Goal: Task Accomplishment & Management: Manage account settings

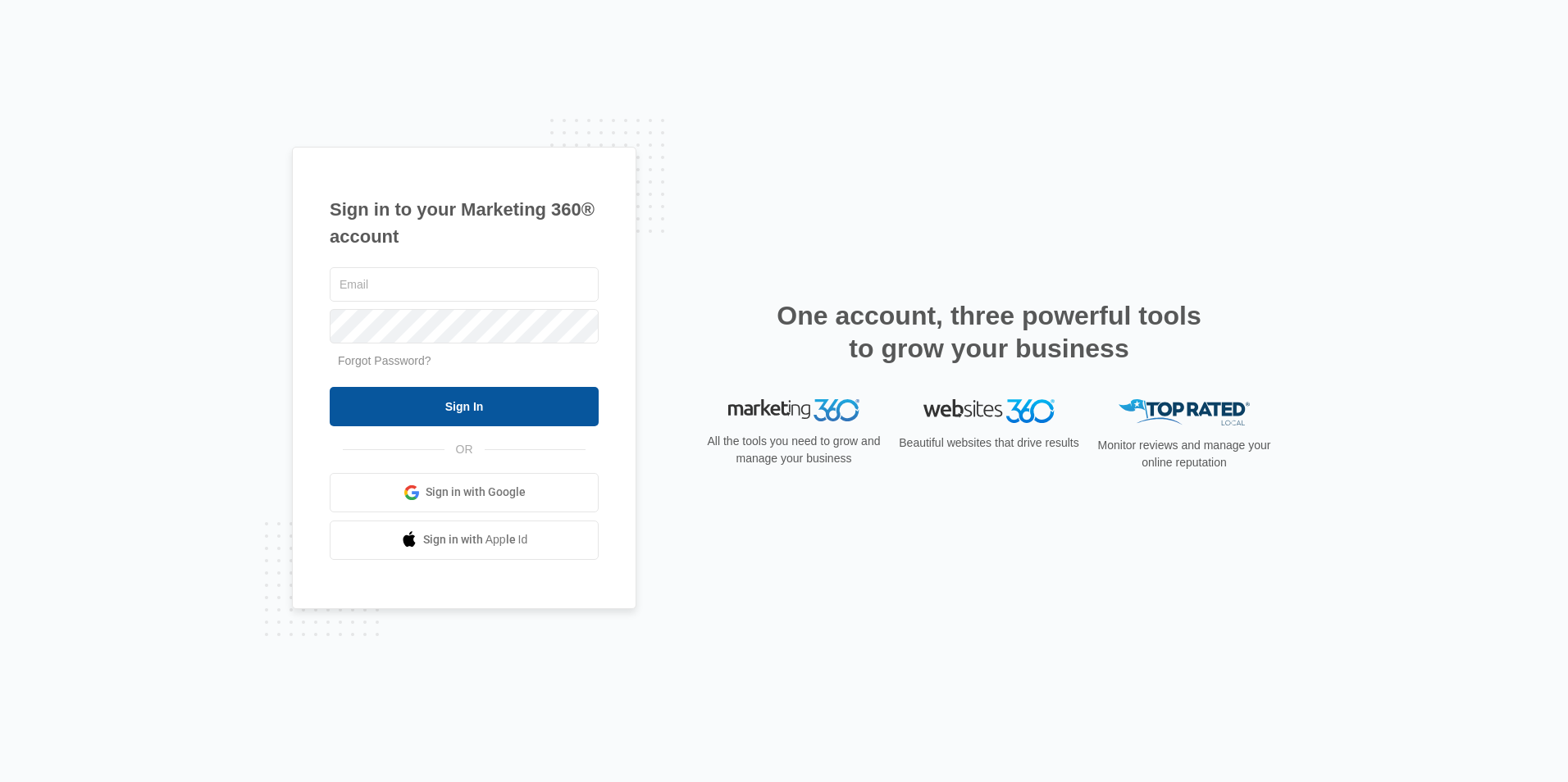
type input "[PERSON_NAME][EMAIL_ADDRESS][DOMAIN_NAME]"
click at [491, 416] on input "Sign In" at bounding box center [465, 407] width 269 height 40
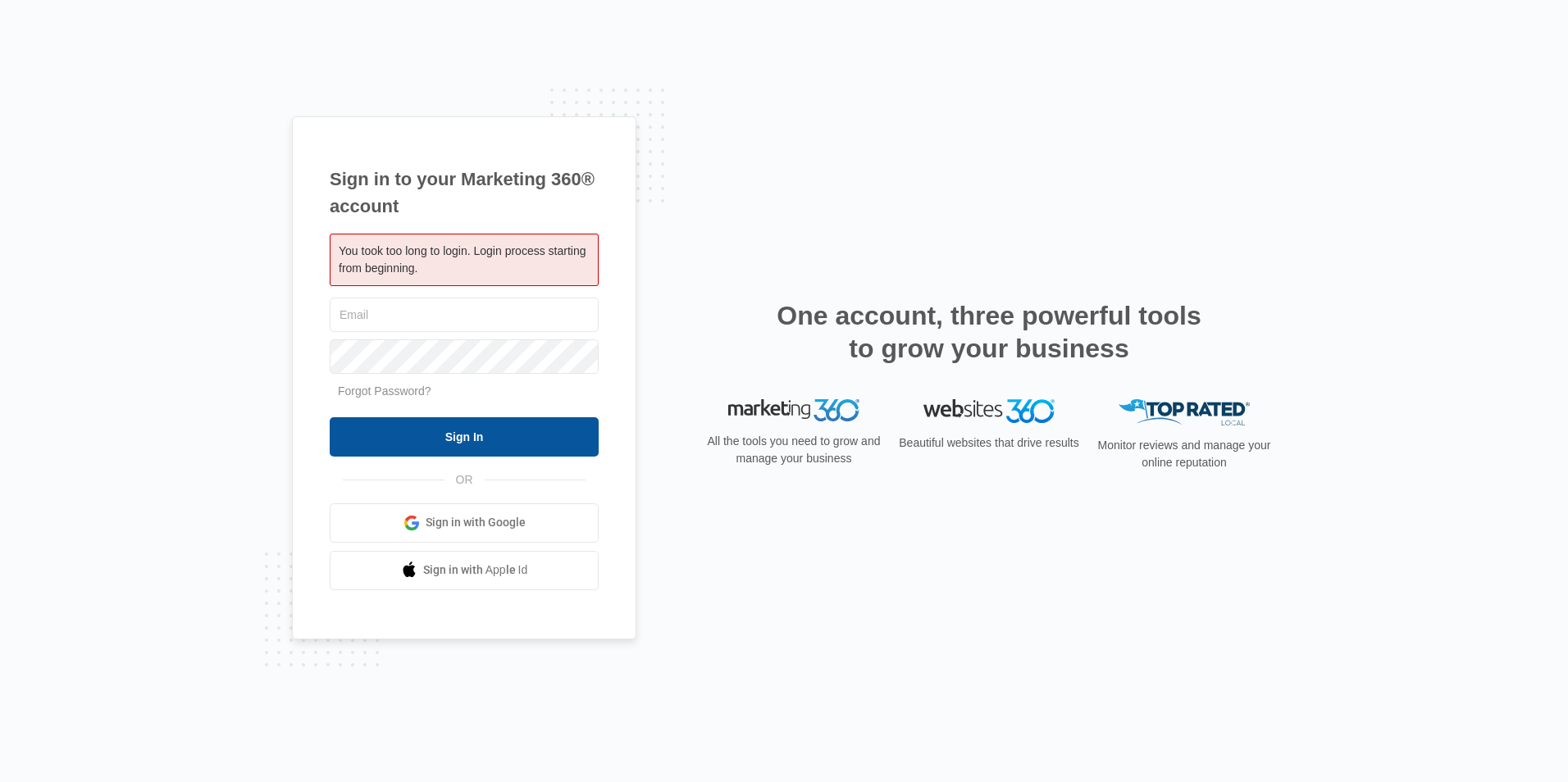
type input "[PERSON_NAME][EMAIL_ADDRESS][DOMAIN_NAME]"
click at [439, 433] on input "Sign In" at bounding box center [465, 437] width 269 height 40
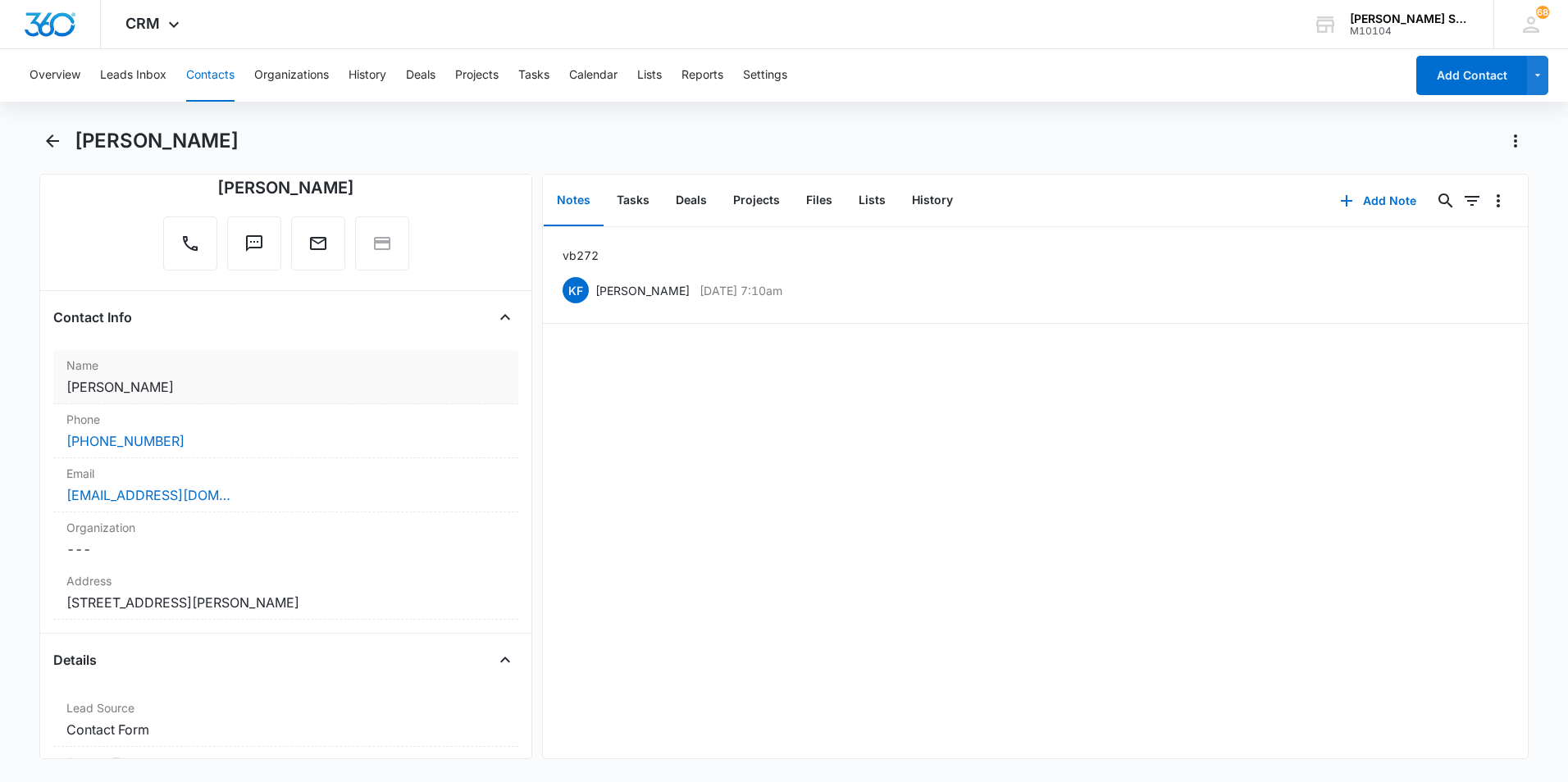
scroll to position [164, 0]
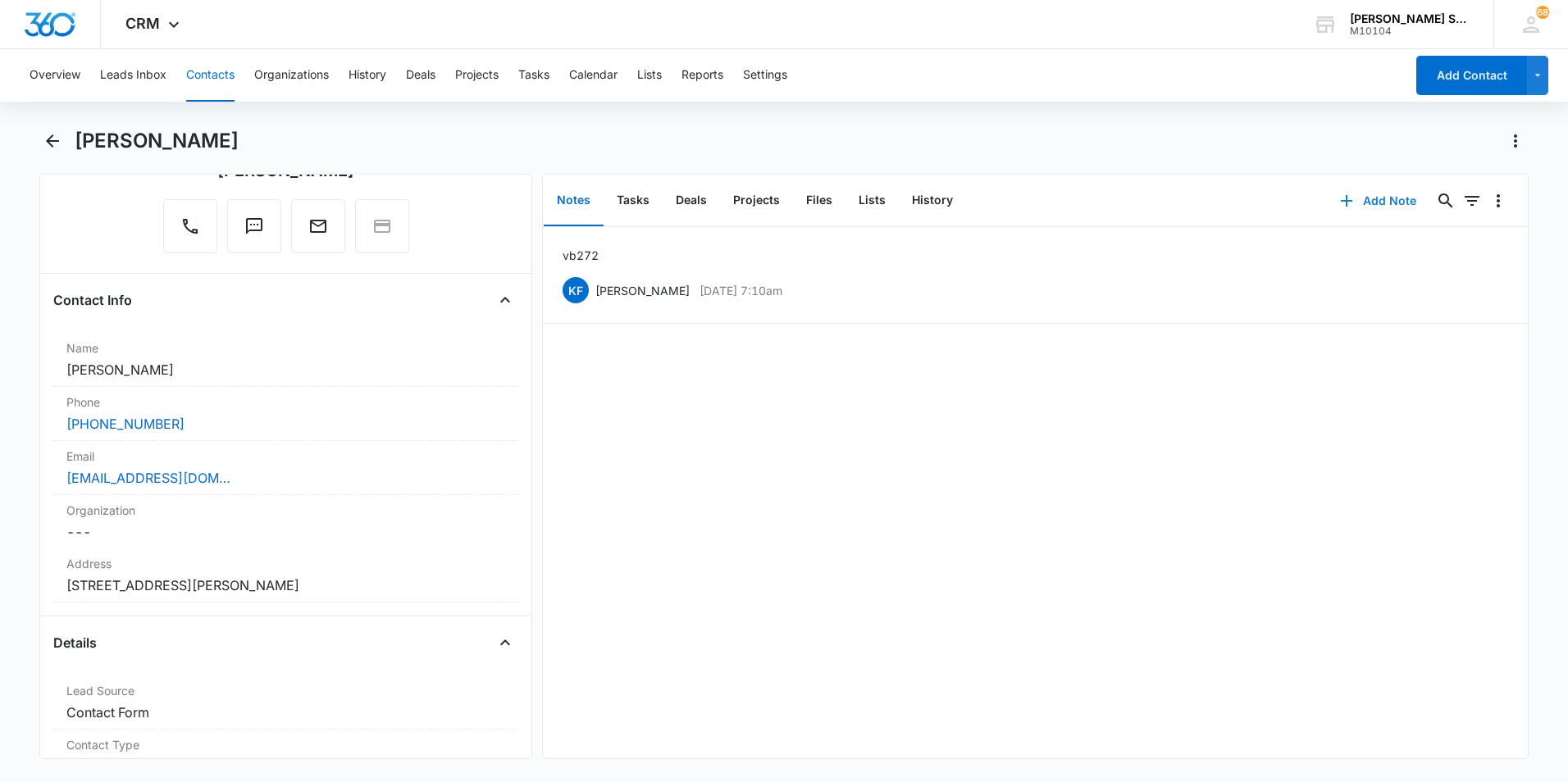
click at [1369, 206] on button "Add Note" at bounding box center [1378, 201] width 109 height 40
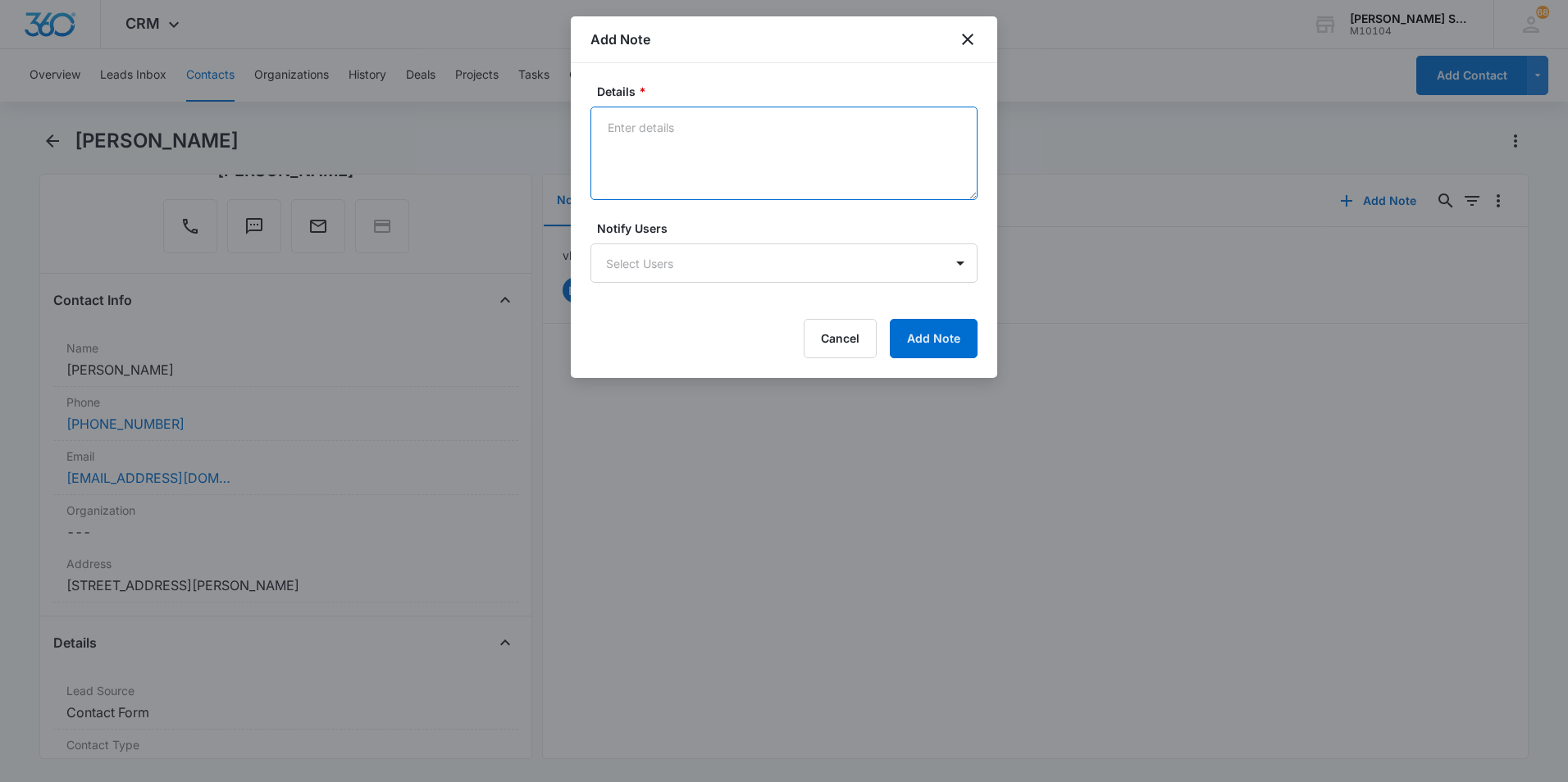
click at [633, 122] on textarea "Details *" at bounding box center [784, 153] width 387 height 93
type textarea "lvm"
click at [938, 335] on button "Add Note" at bounding box center [933, 338] width 88 height 40
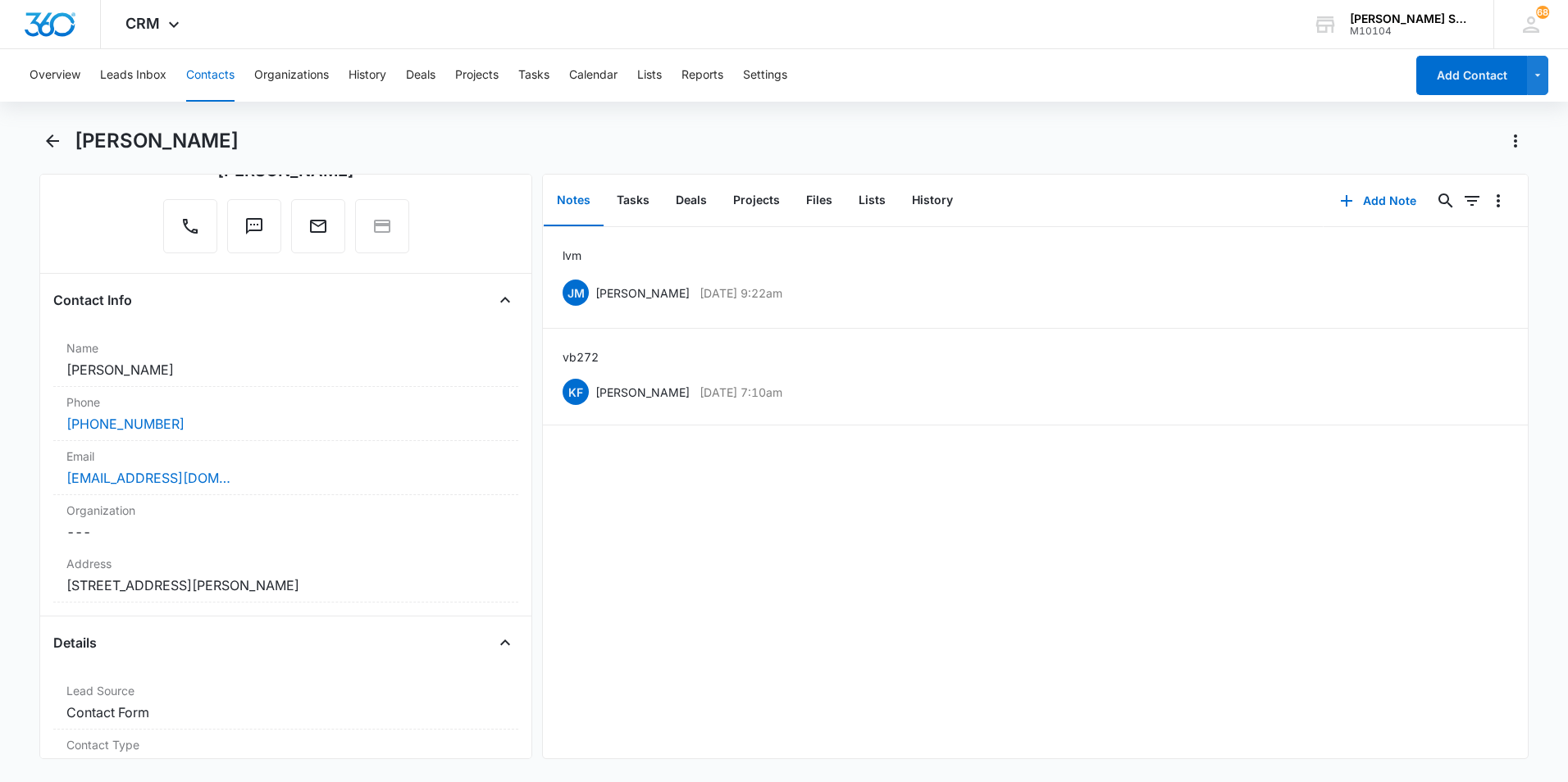
click at [224, 79] on button "Contacts" at bounding box center [211, 75] width 48 height 53
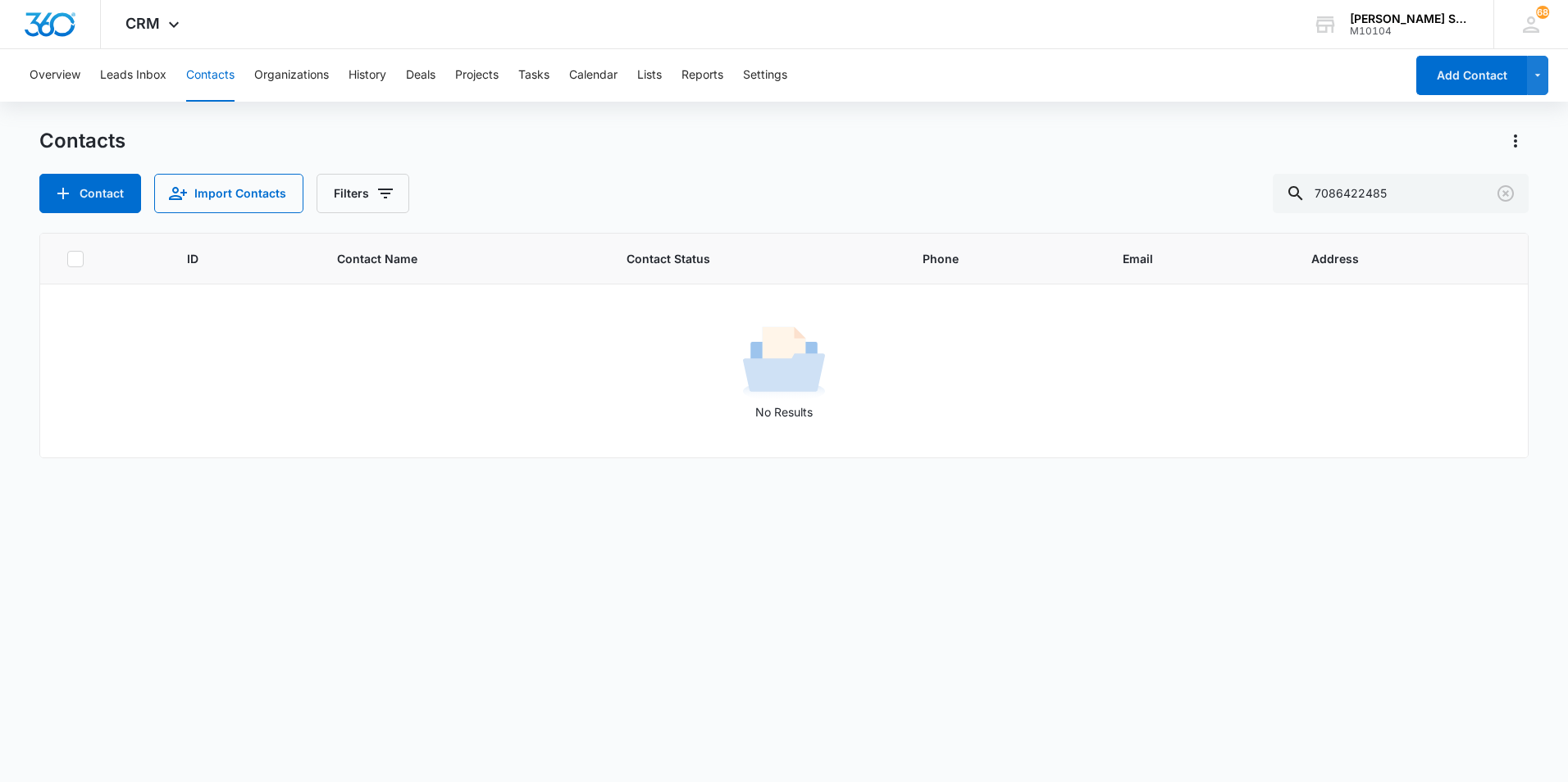
click at [273, 672] on div "ID Contact Name Contact Status Phone Email Address No Results" at bounding box center [784, 497] width 1489 height 528
click at [143, 76] on button "Leads Inbox" at bounding box center [133, 75] width 66 height 53
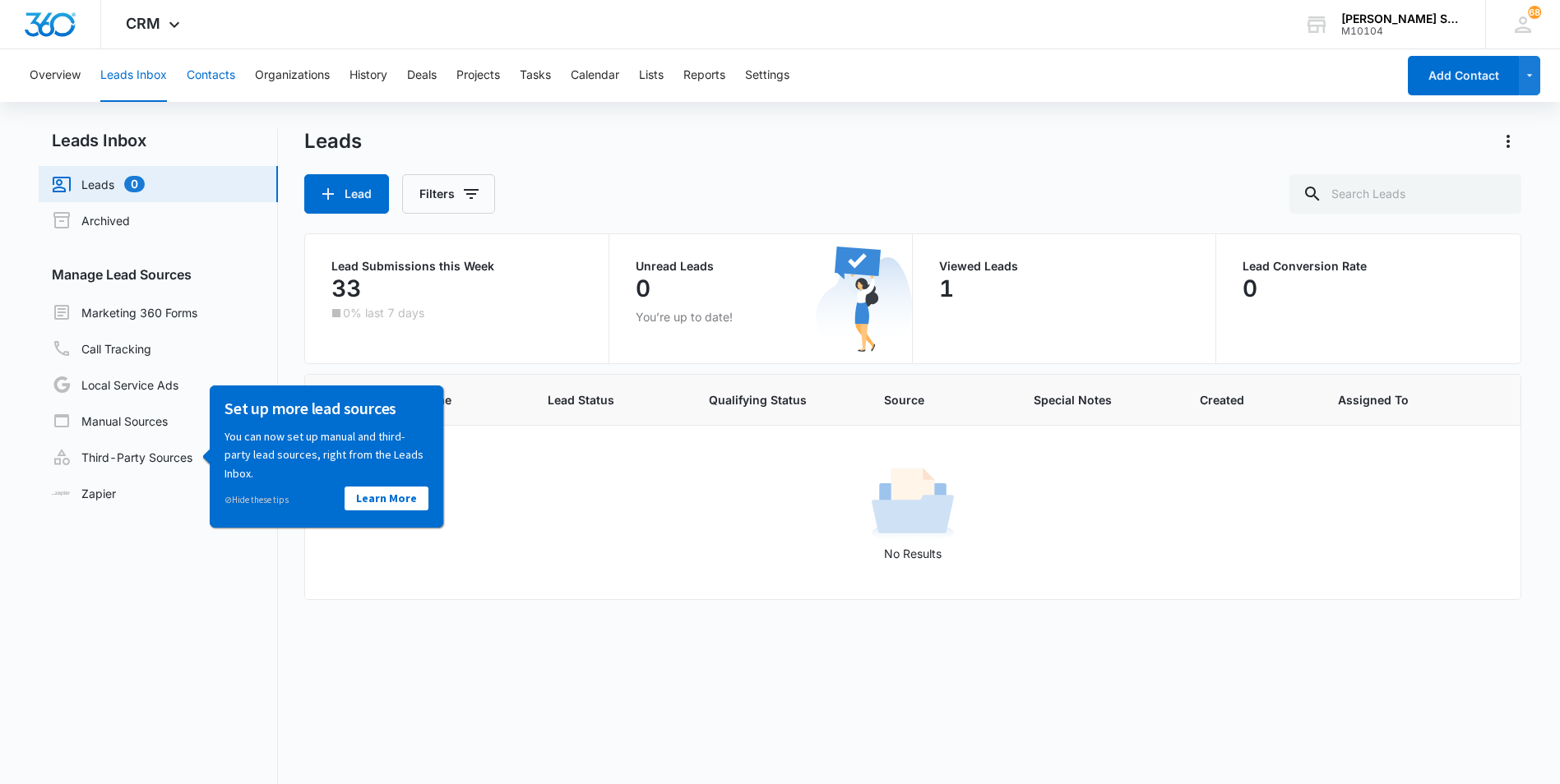
click at [222, 69] on button "Contacts" at bounding box center [211, 75] width 48 height 53
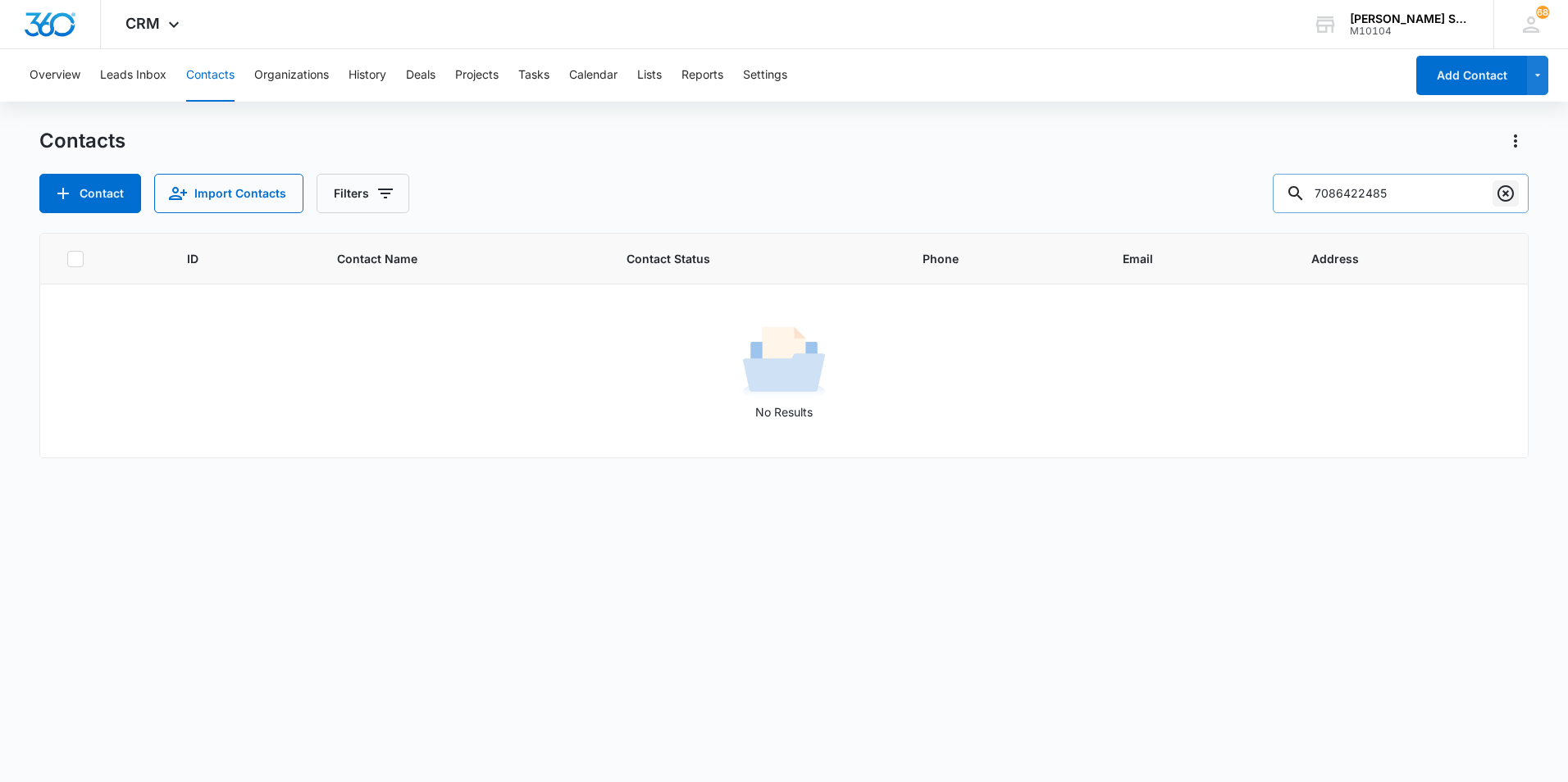
click at [1507, 192] on icon "Clear" at bounding box center [1505, 193] width 16 height 16
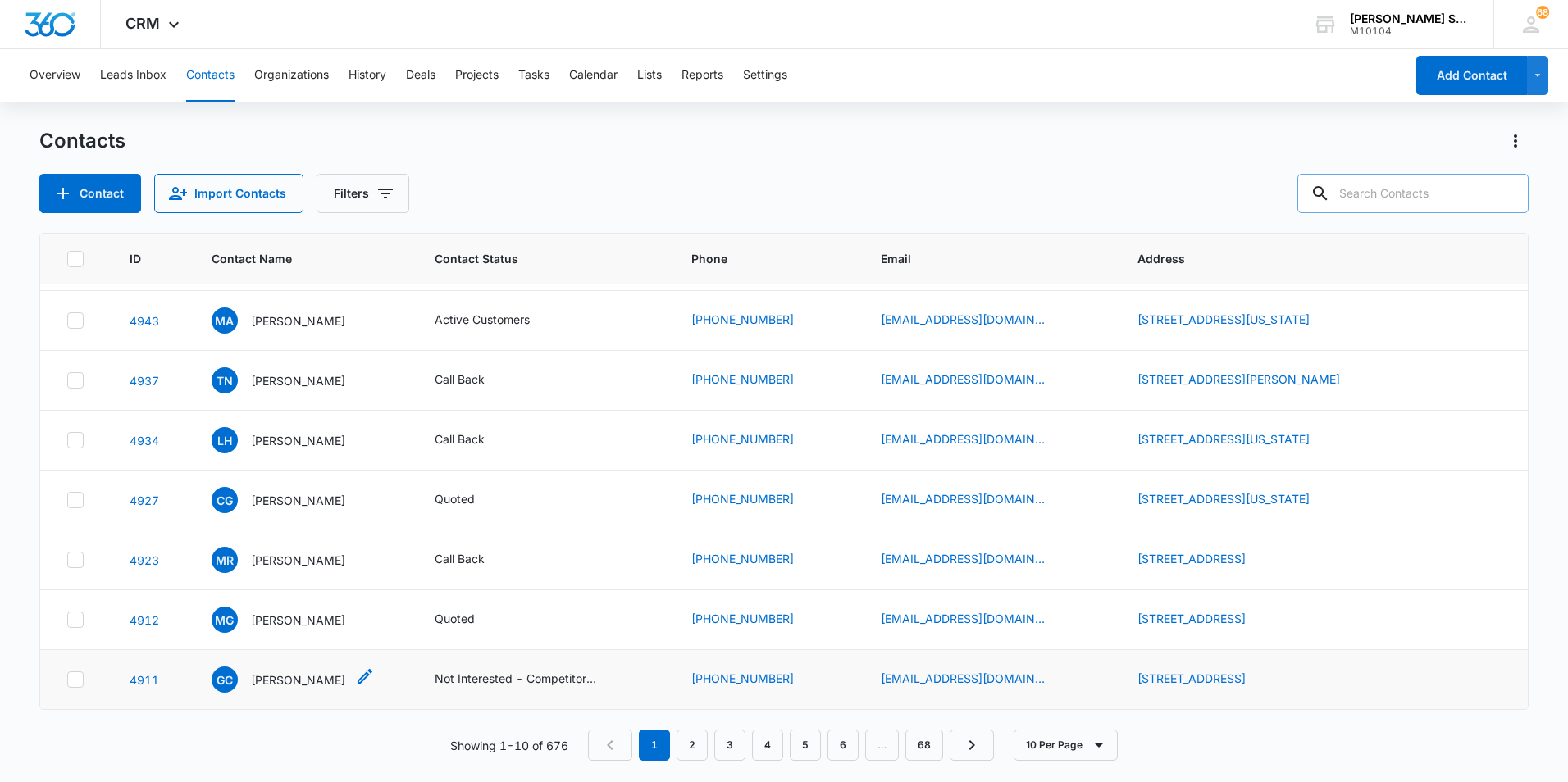
scroll to position [82, 0]
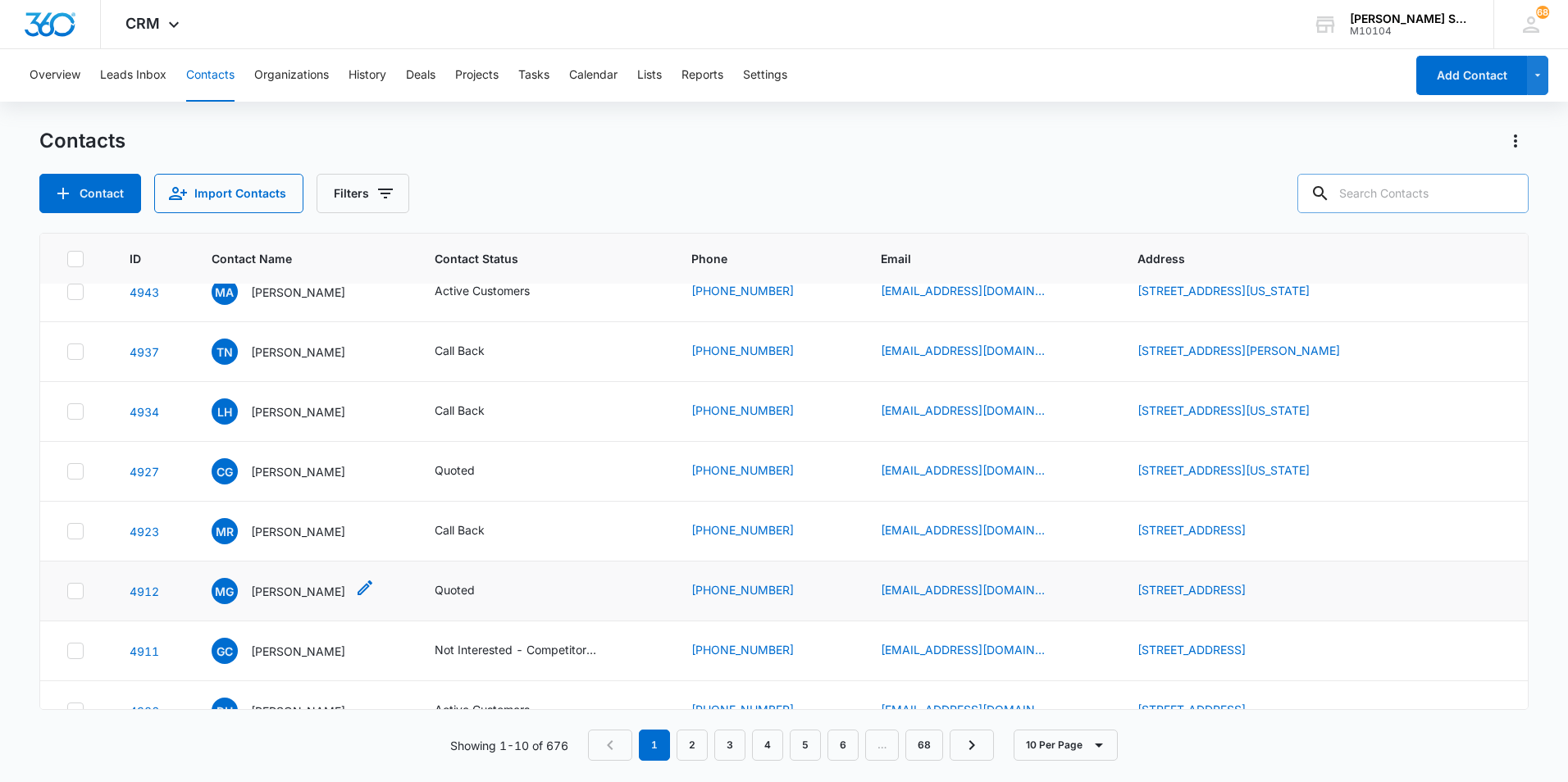
click at [295, 595] on p "Michelle Gibbs" at bounding box center [298, 591] width 94 height 17
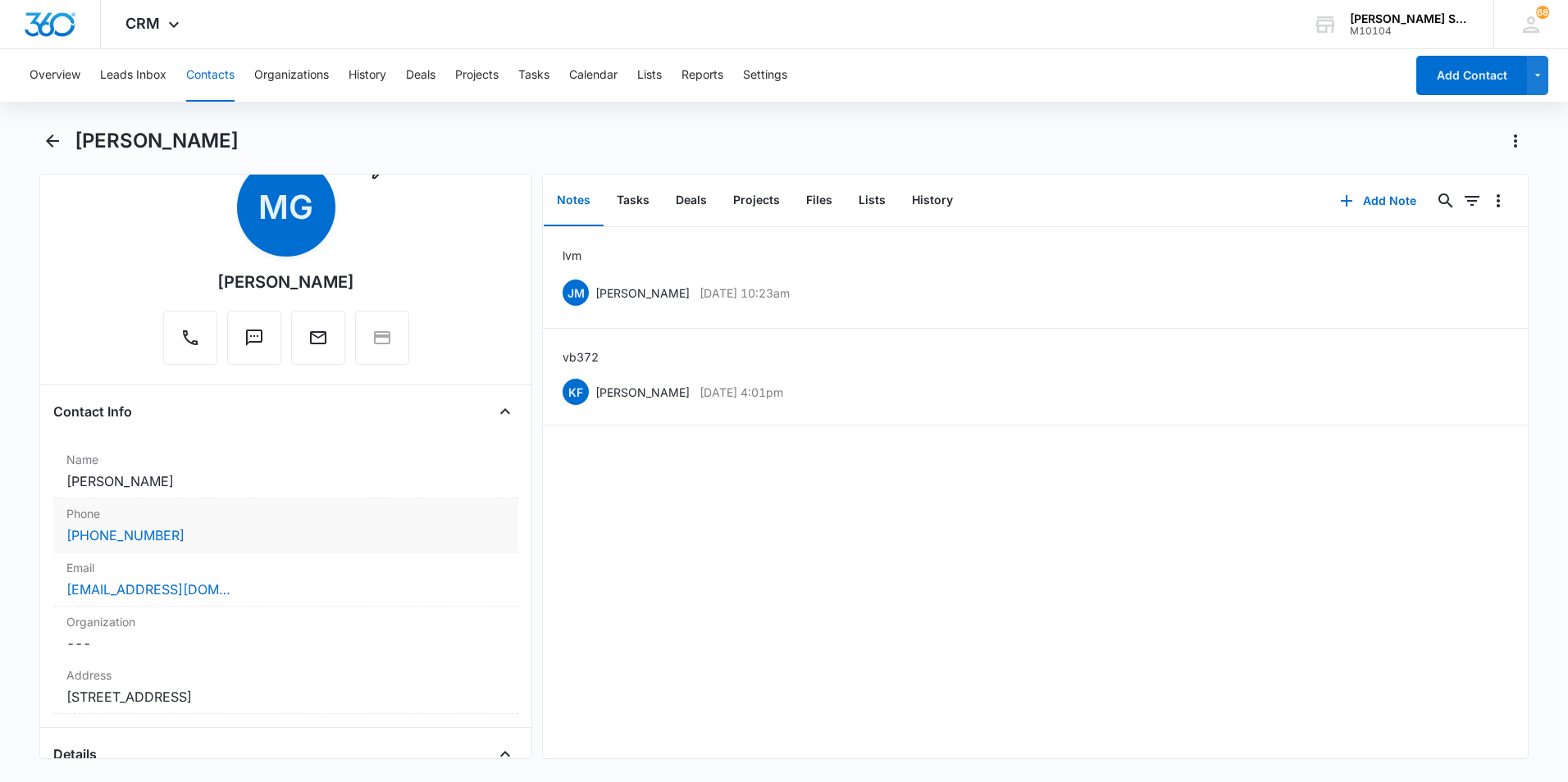
scroll to position [82, 0]
